Goal: Information Seeking & Learning: Find specific page/section

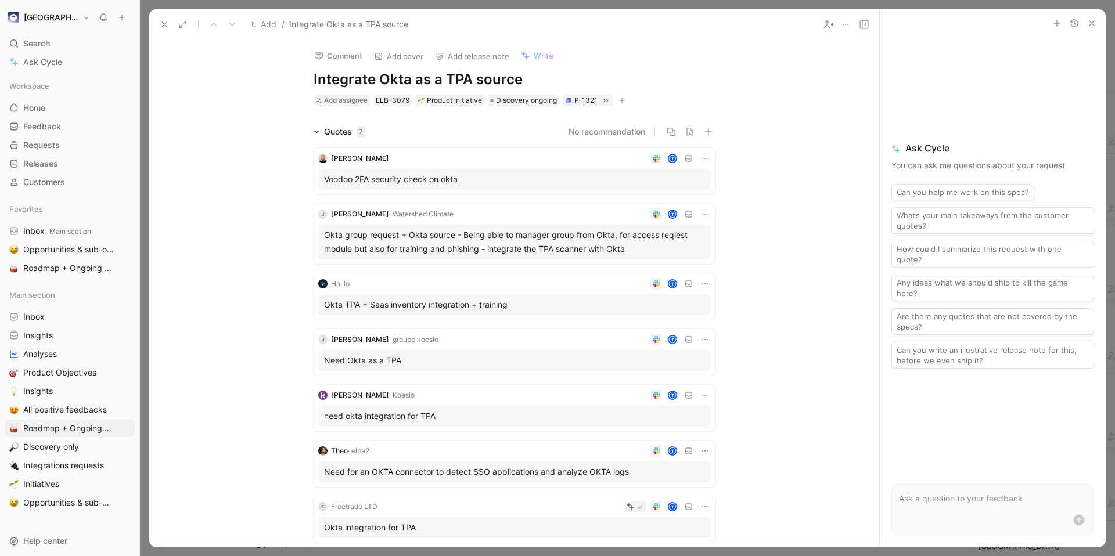
click at [805, 135] on div "Quotes 7 No recommendation [PERSON_NAME] t Voodoo 2FA security check on [PERSON…" at bounding box center [514, 336] width 730 height 423
click at [163, 24] on icon at bounding box center [164, 24] width 9 height 9
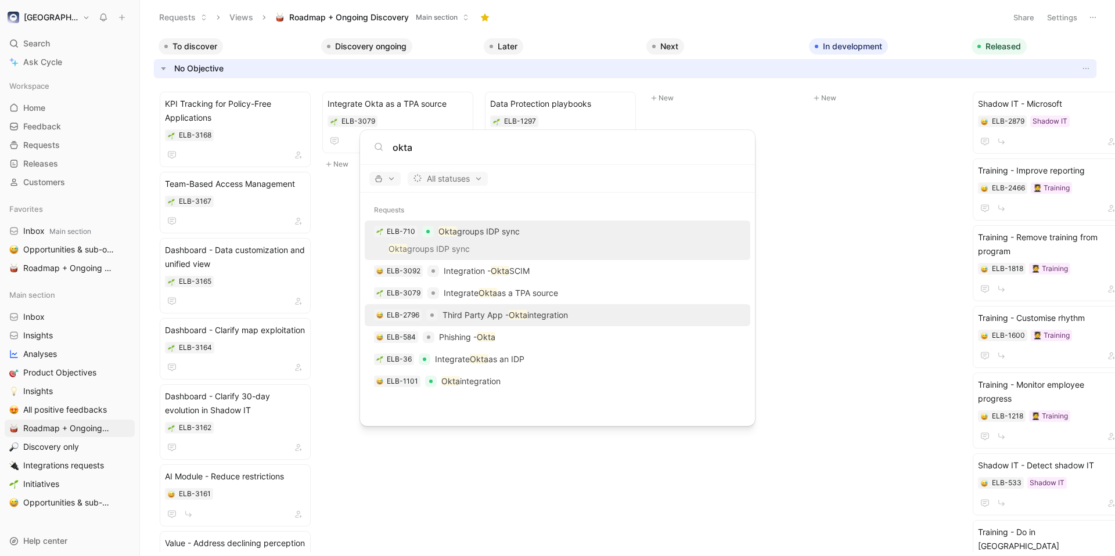
type input "okta"
click at [589, 315] on div "ELB-2796 Third Party App - Okta integration" at bounding box center [557, 315] width 379 height 21
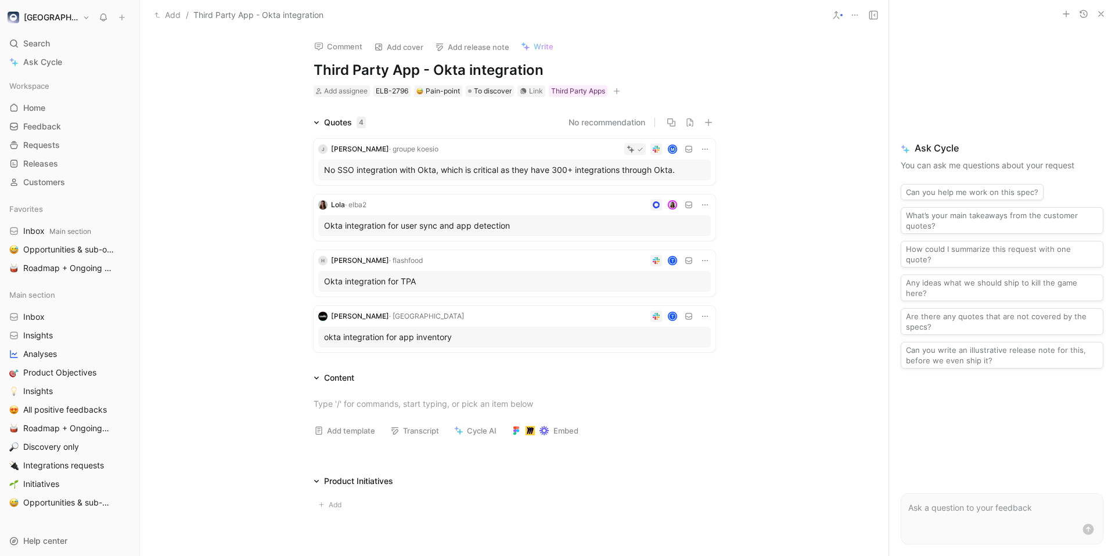
click at [522, 160] on div "No SSO integration with Okta, which is critical as they have 300+ integrations …" at bounding box center [514, 170] width 392 height 21
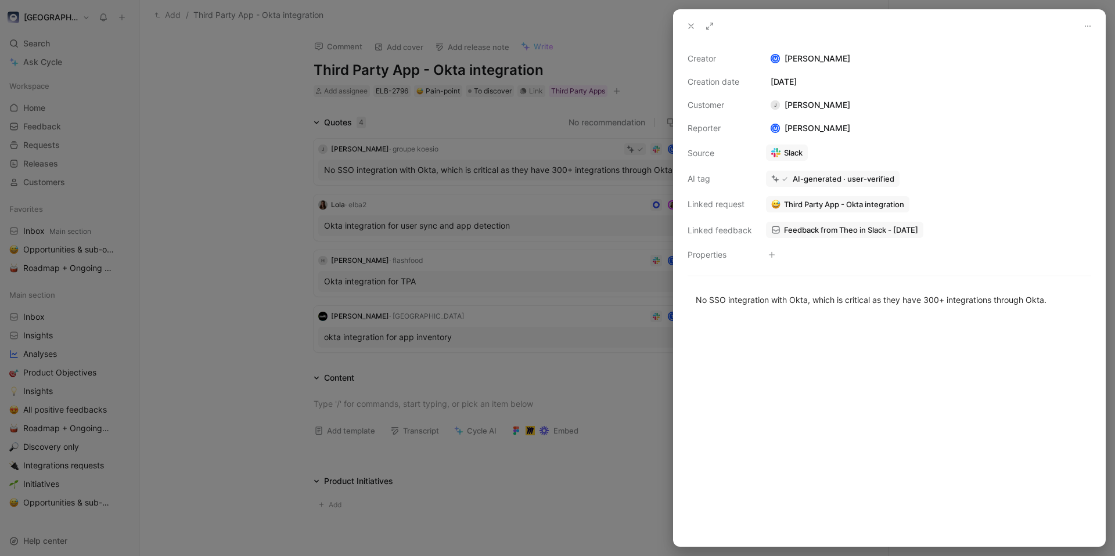
click at [884, 203] on span "Third Party App - Okta integration" at bounding box center [844, 204] width 120 height 10
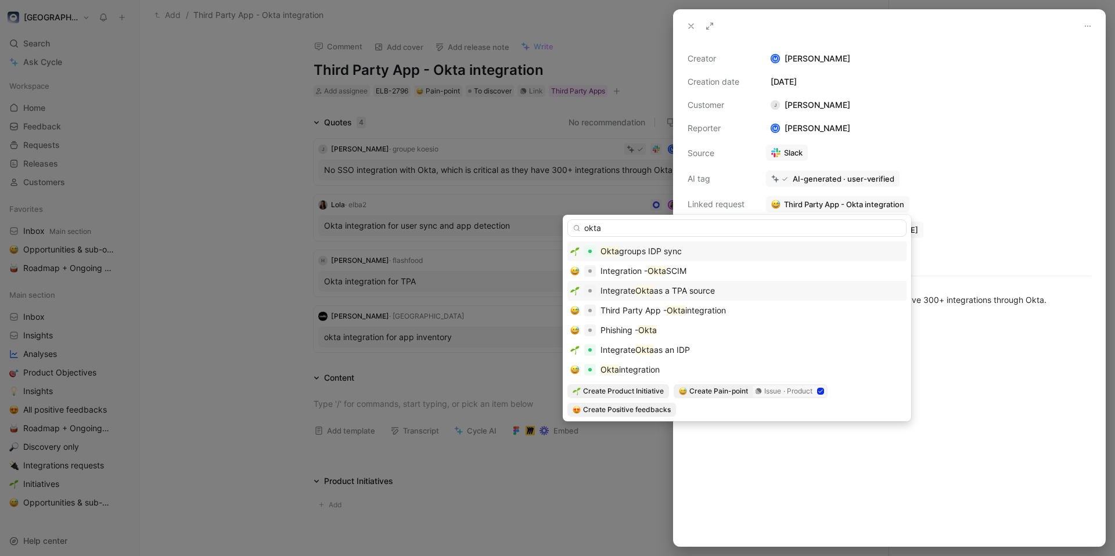
type input "okta"
click at [719, 290] on div "Integrate Okta as a TPA source" at bounding box center [736, 291] width 333 height 14
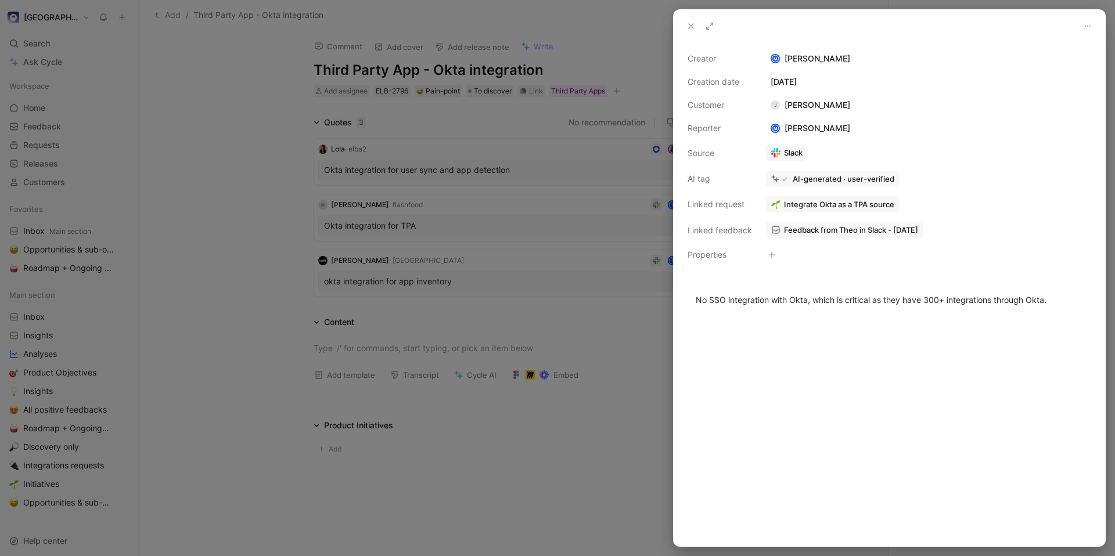
click at [532, 213] on div at bounding box center [557, 278] width 1115 height 556
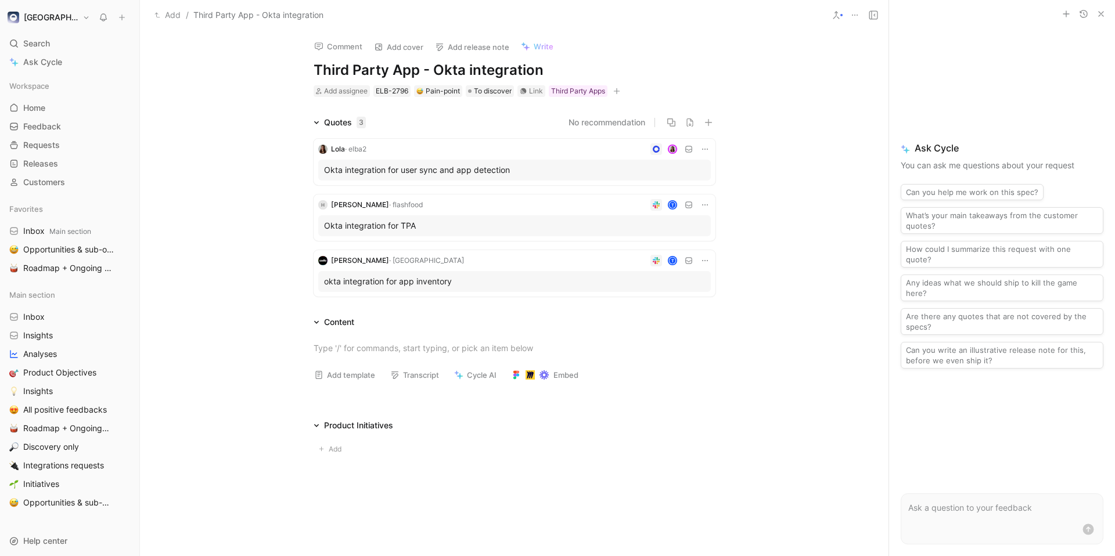
click at [527, 171] on div "Okta integration for user sync and app detection" at bounding box center [514, 170] width 381 height 14
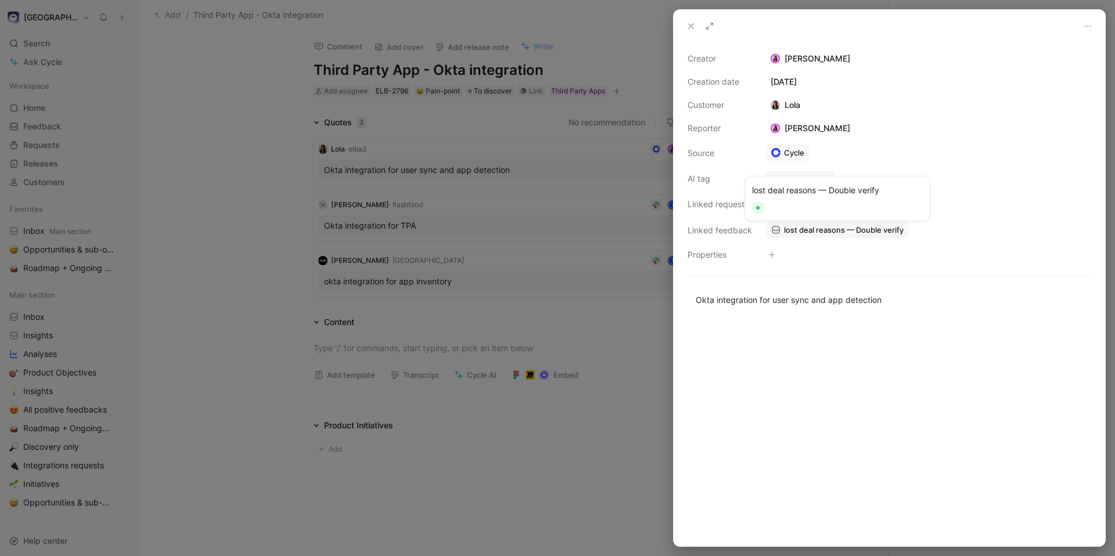
click at [830, 229] on span "lost deal reasons — Double verify" at bounding box center [844, 230] width 120 height 10
click at [875, 208] on span "Third Party App - Okta integration" at bounding box center [844, 204] width 120 height 10
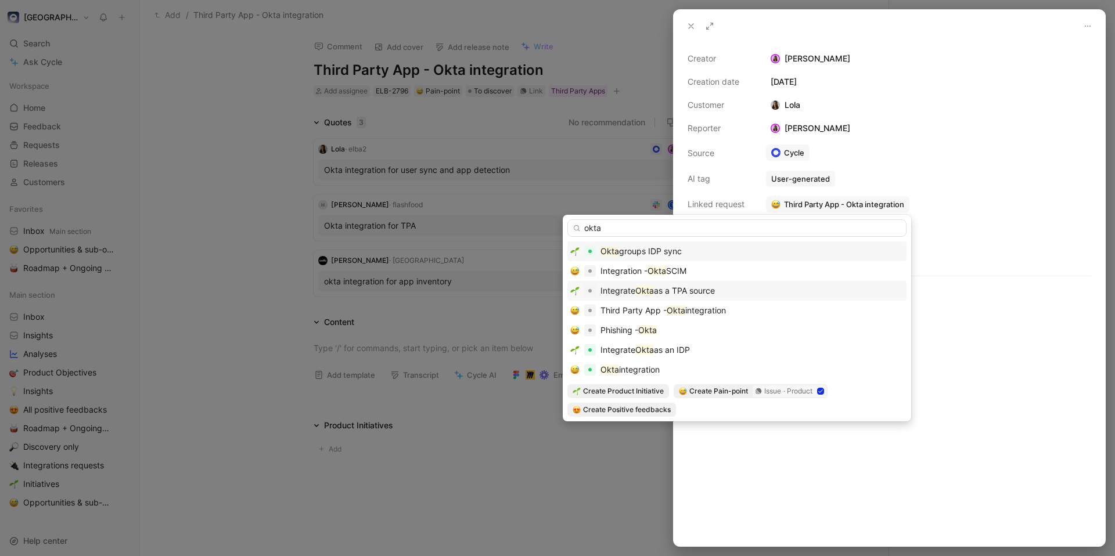
type input "okta"
click at [683, 288] on span "as a TPA source" at bounding box center [684, 291] width 61 height 10
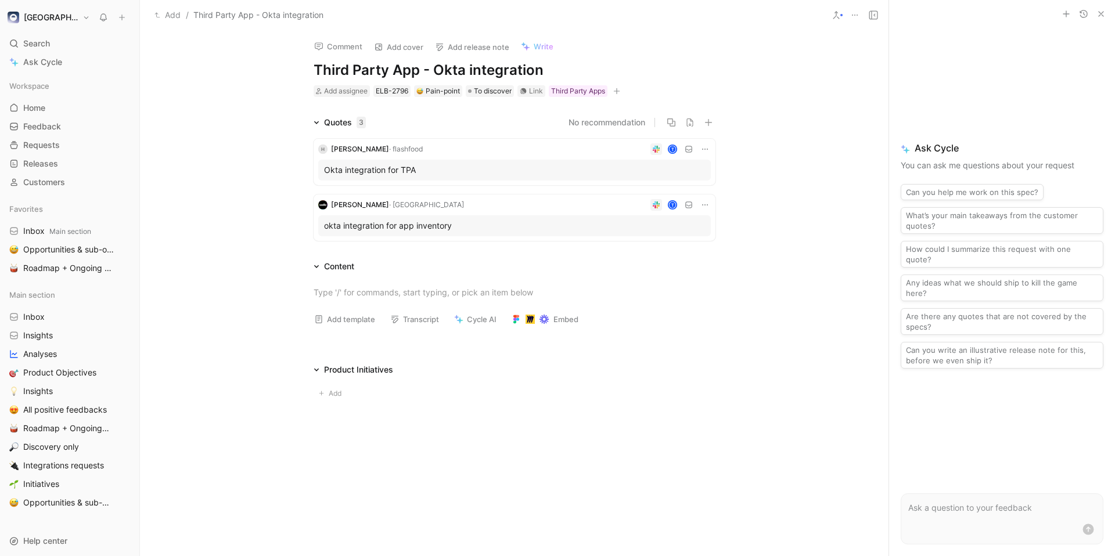
click at [473, 169] on div "Okta integration for TPA" at bounding box center [514, 170] width 381 height 14
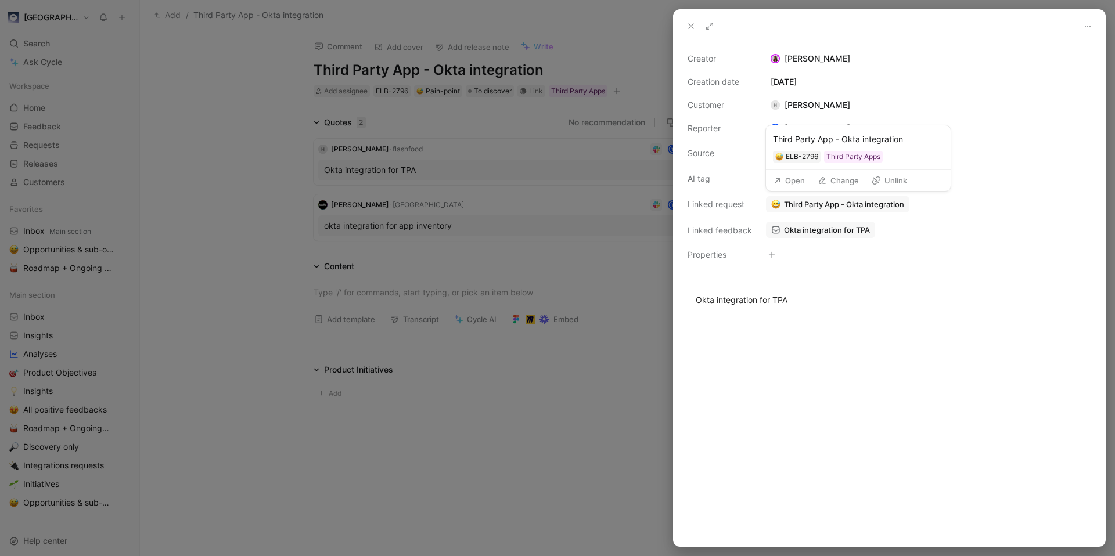
click at [837, 205] on span "Third Party App - Okta integration" at bounding box center [844, 204] width 120 height 10
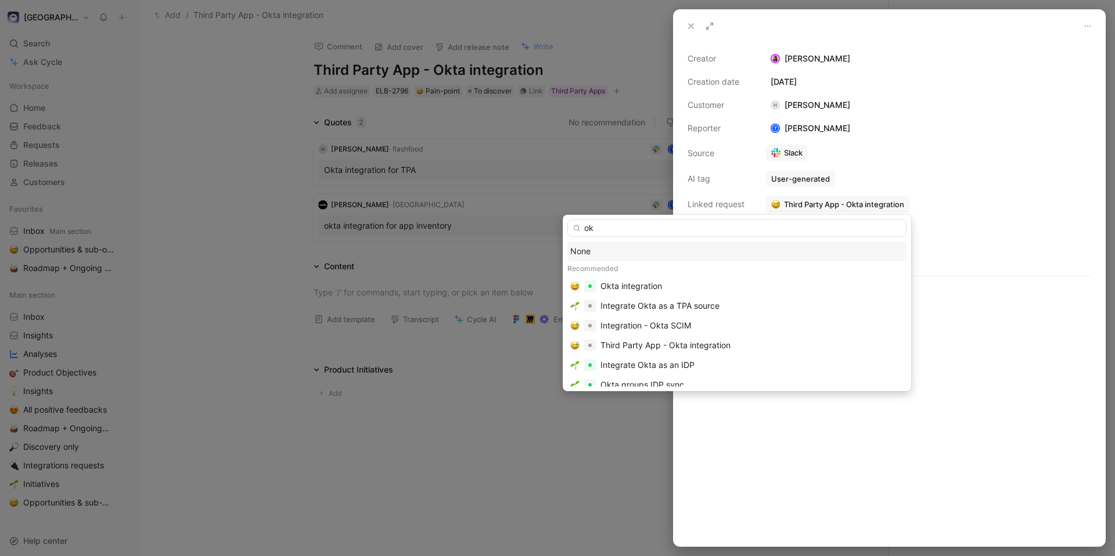
type input "okt"
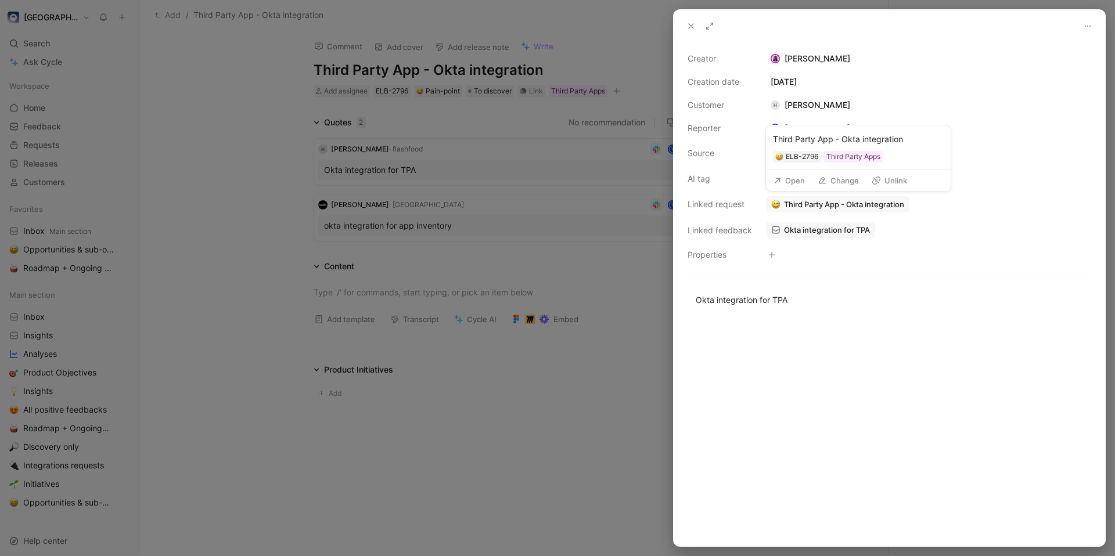
click at [837, 205] on span "Third Party App - Okta integration" at bounding box center [844, 204] width 120 height 10
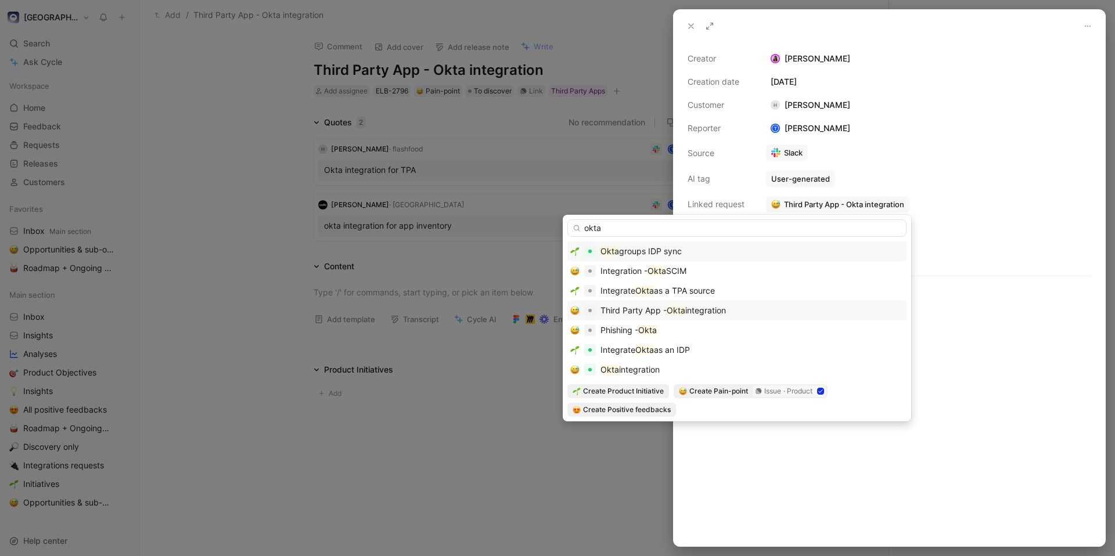
type input "okta"
click at [754, 308] on div "Third Party App - Okta integration" at bounding box center [736, 311] width 333 height 14
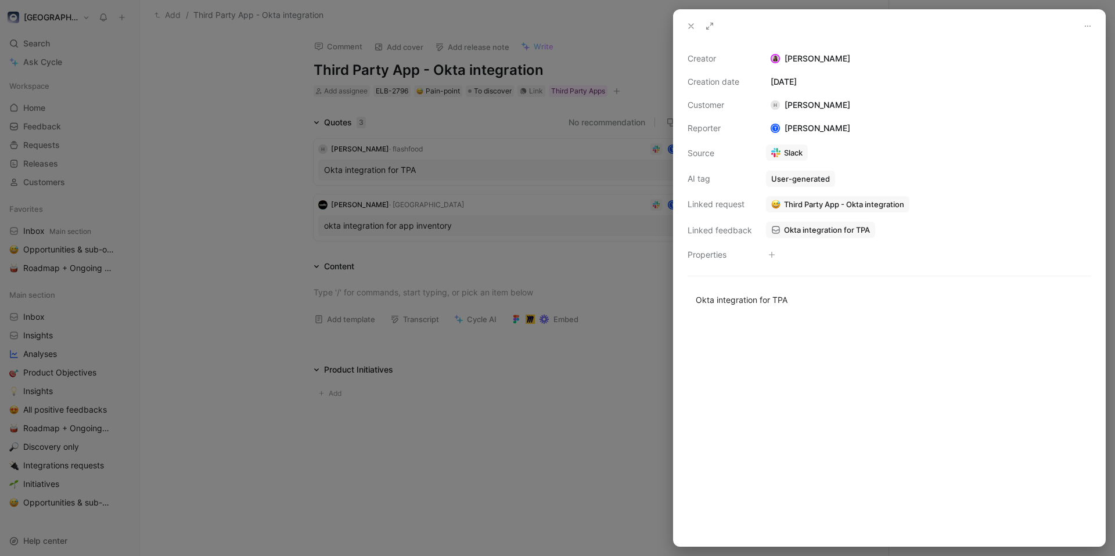
click at [840, 200] on span "Third Party App - Okta integration" at bounding box center [844, 204] width 120 height 10
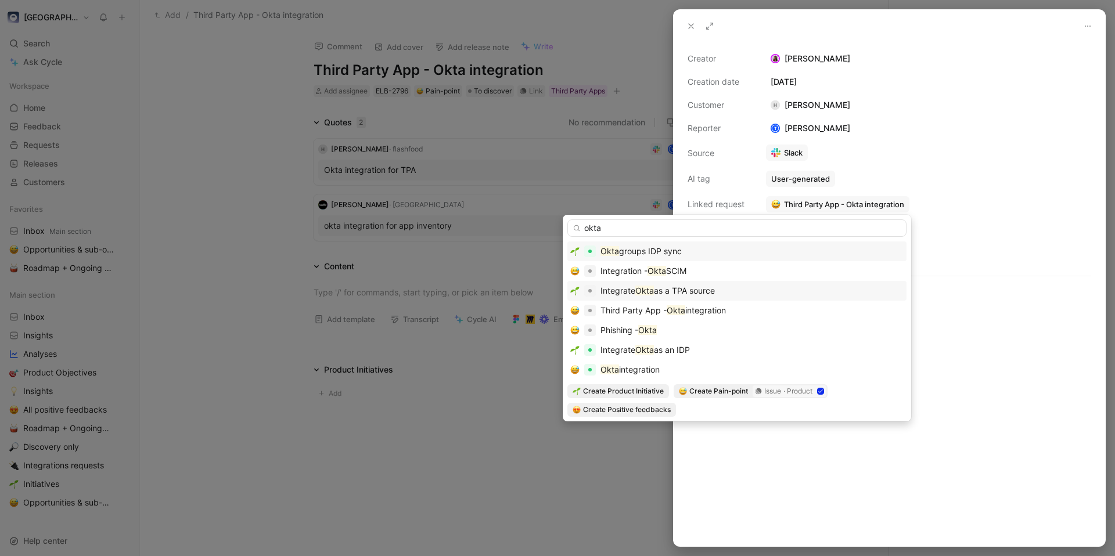
type input "okta"
click at [707, 290] on span "as a TPA source" at bounding box center [684, 291] width 61 height 10
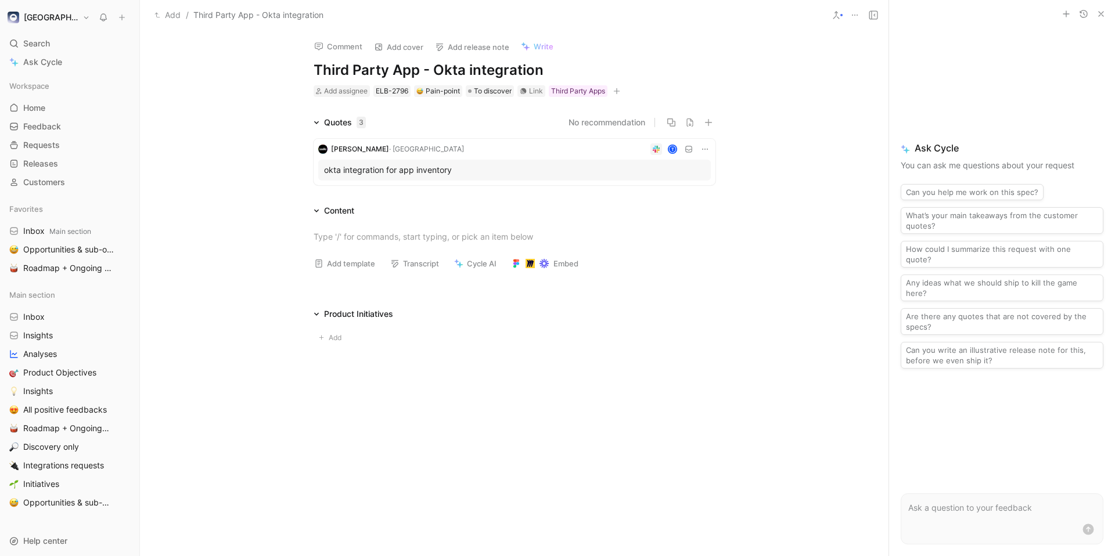
click at [470, 170] on div "okta integration for app inventory" at bounding box center [514, 170] width 381 height 14
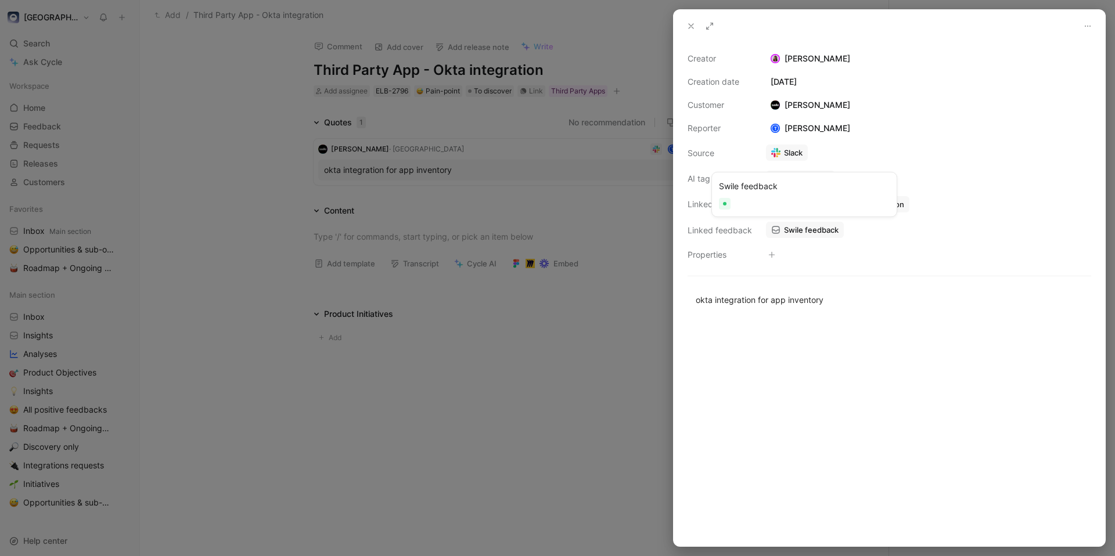
click at [817, 199] on div at bounding box center [804, 204] width 171 height 12
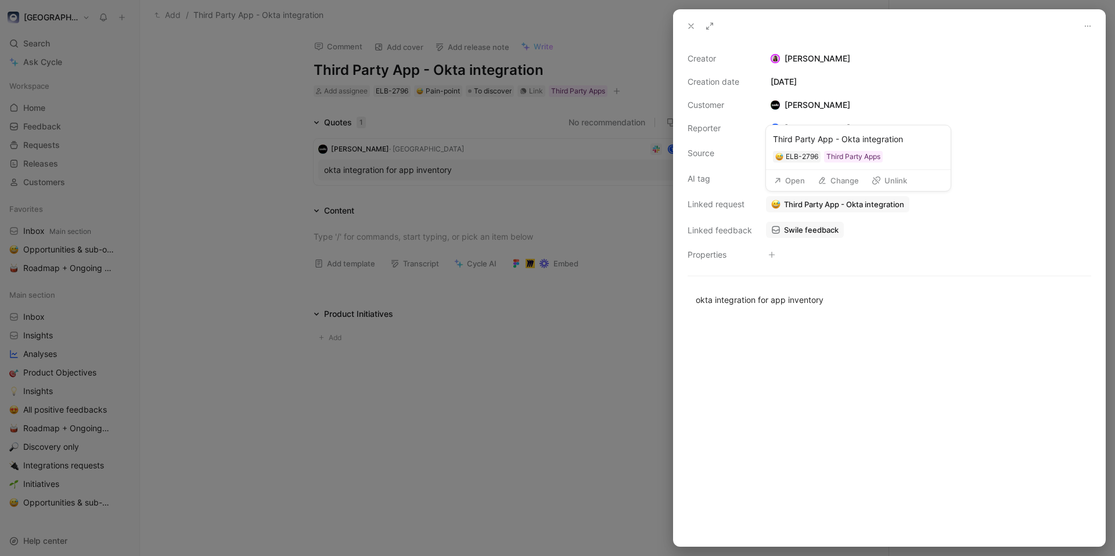
click at [857, 208] on span "Third Party App - Okta integration" at bounding box center [844, 204] width 120 height 10
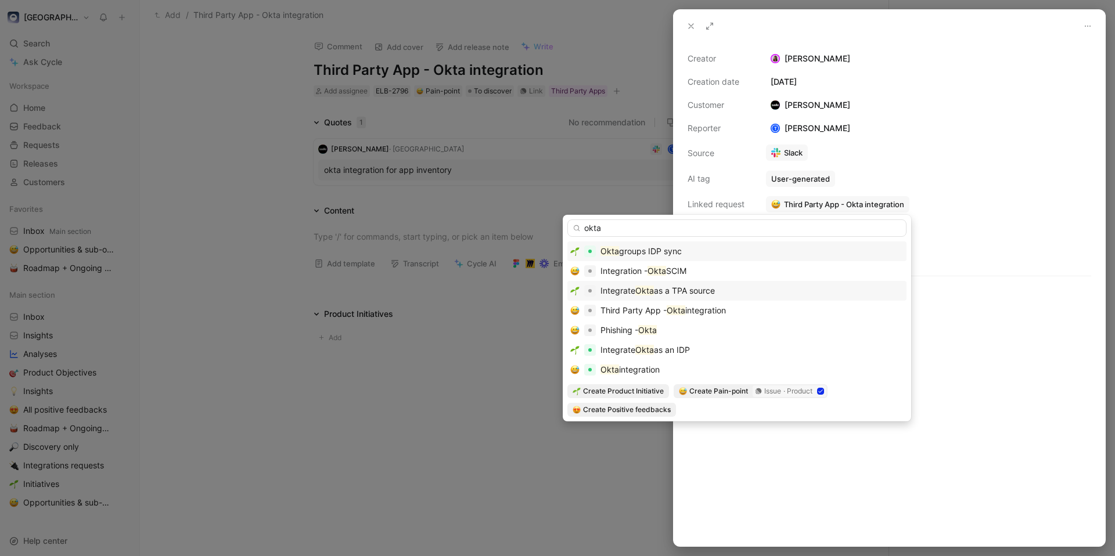
type input "okta"
click at [729, 295] on div "Integrate Okta as a TPA source" at bounding box center [736, 291] width 333 height 14
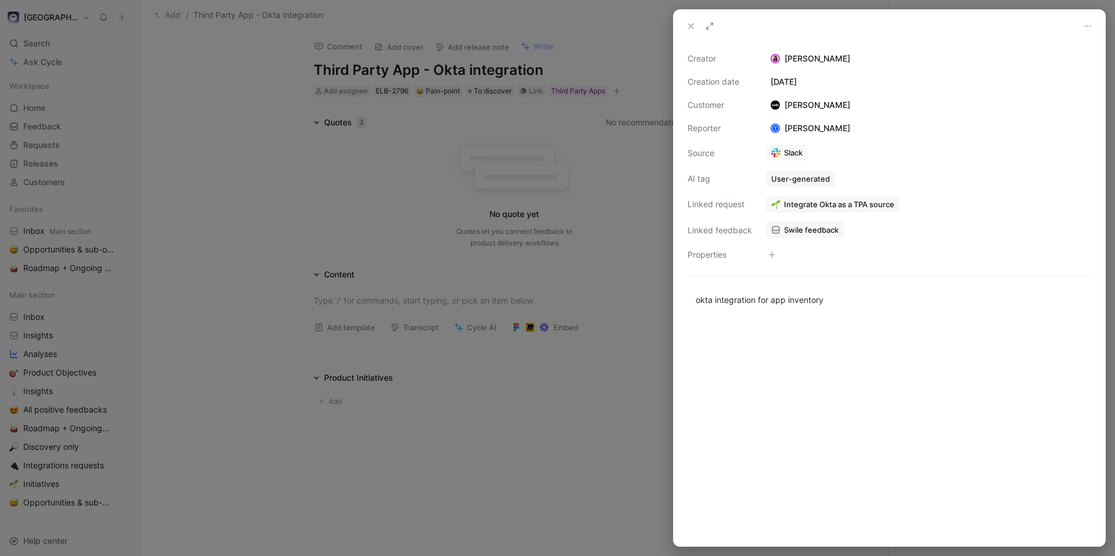
click at [571, 251] on div at bounding box center [557, 278] width 1115 height 556
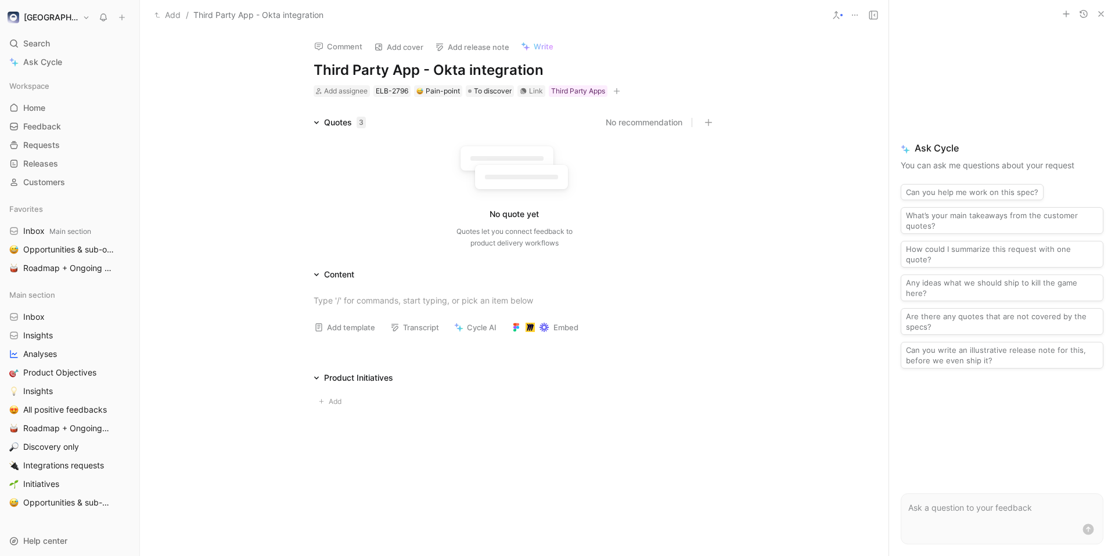
click at [859, 12] on icon at bounding box center [854, 14] width 9 height 9
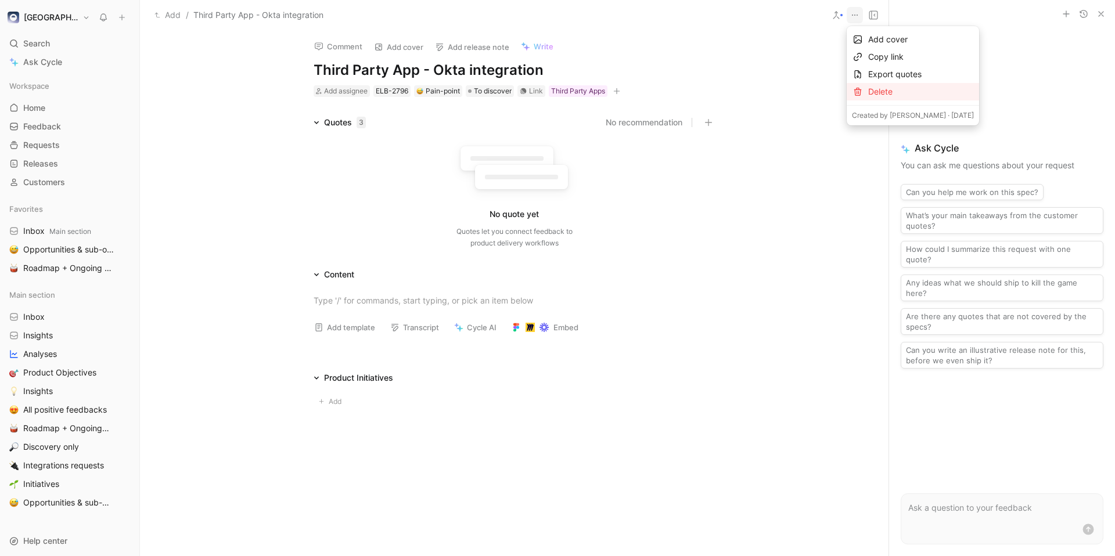
click at [894, 84] on div "Delete" at bounding box center [913, 91] width 132 height 17
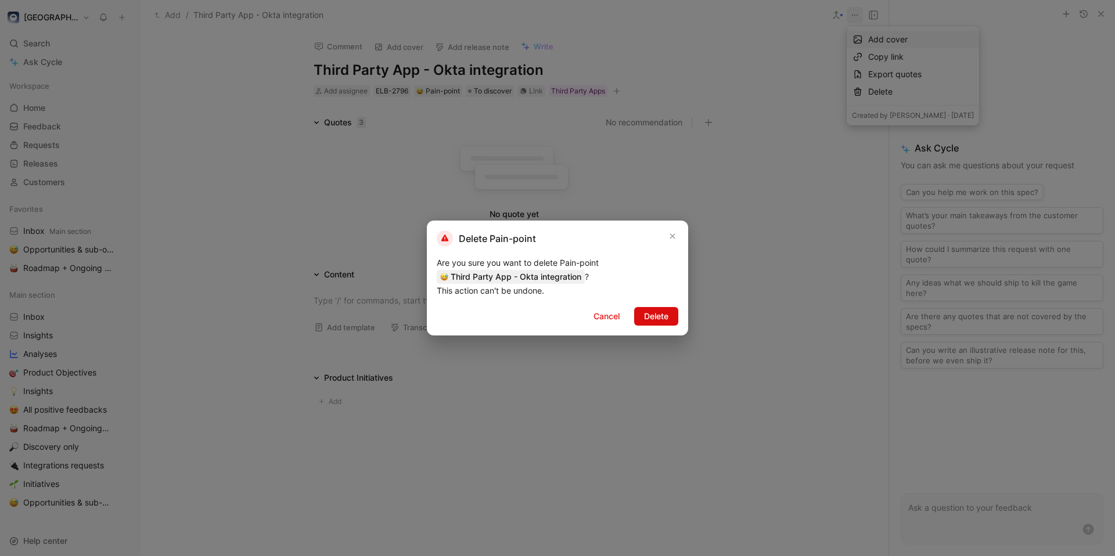
click at [654, 323] on button "Delete" at bounding box center [656, 316] width 44 height 19
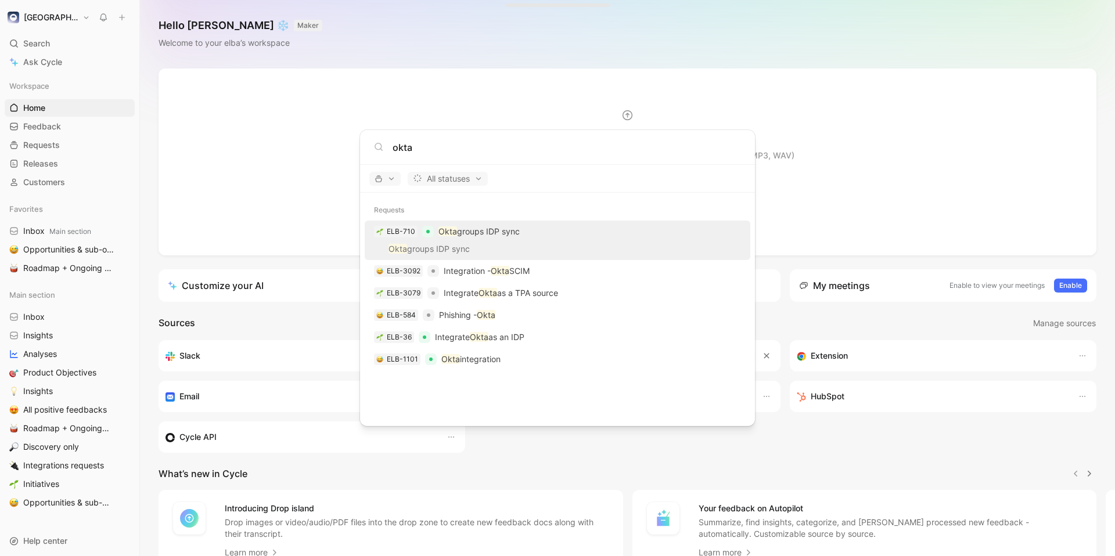
type input "okta"
click at [573, 244] on p "Okta groups IDP sync" at bounding box center [557, 250] width 379 height 17
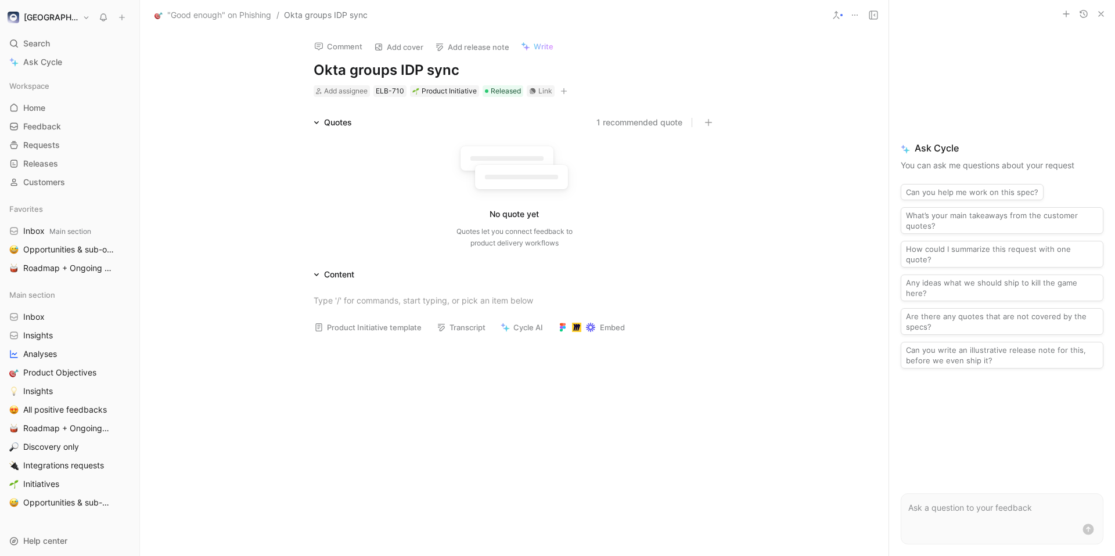
click at [655, 124] on button "1 recommended quote" at bounding box center [639, 123] width 86 height 14
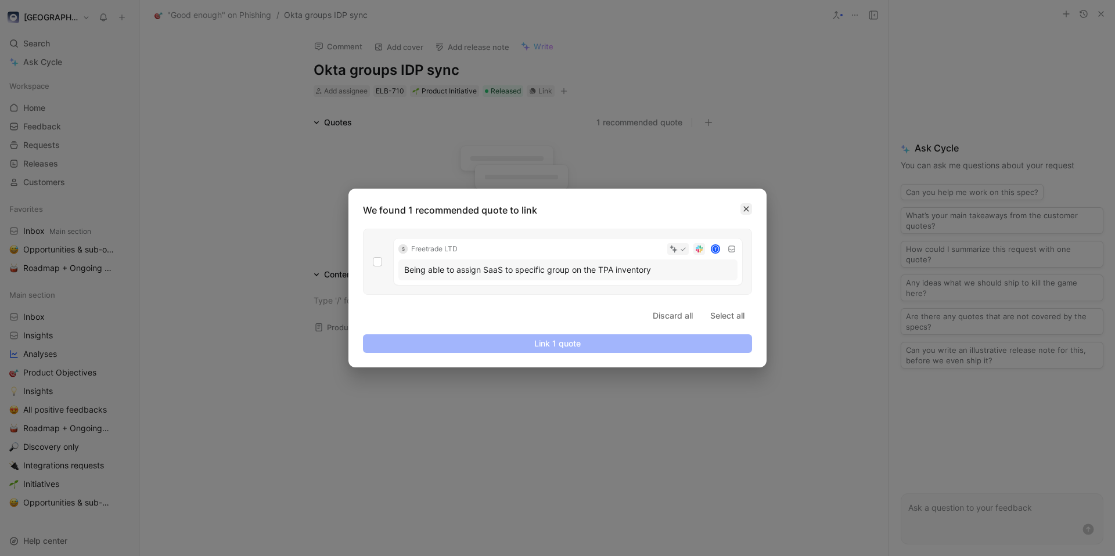
click at [748, 207] on icon "button" at bounding box center [746, 209] width 5 height 5
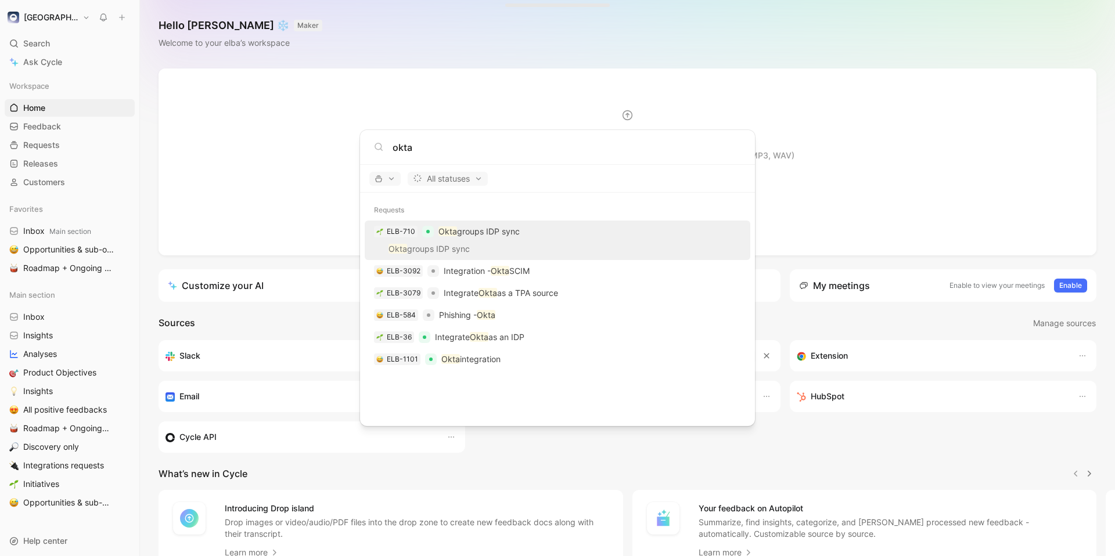
type input "okta"
click at [575, 448] on body "[PERSON_NAME] Search ⌘ K Ask Cycle Workspace Home G then H Feedback G then F Re…" at bounding box center [557, 278] width 1115 height 556
